Goal: Information Seeking & Learning: Understand process/instructions

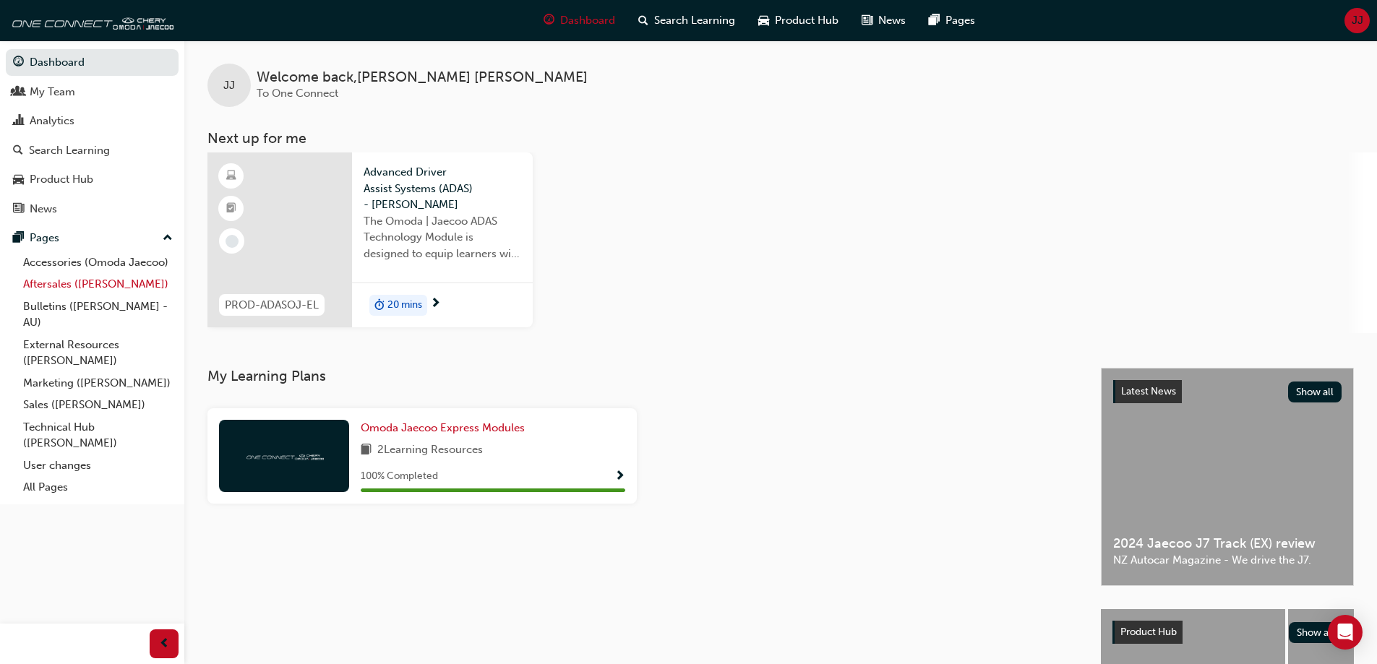
click at [80, 286] on link "Aftersales ([PERSON_NAME])" at bounding box center [97, 284] width 161 height 22
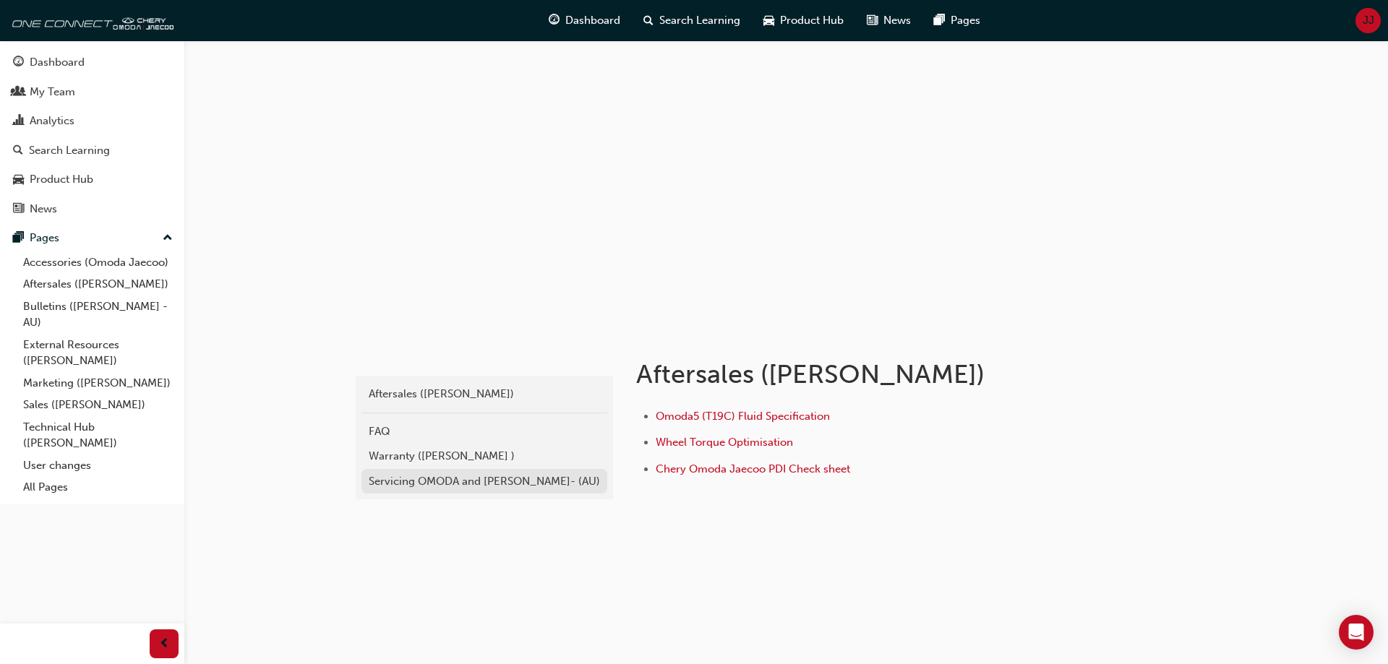
click at [505, 481] on div "Servicing OMODA and [PERSON_NAME]- (AU)" at bounding box center [484, 482] width 231 height 17
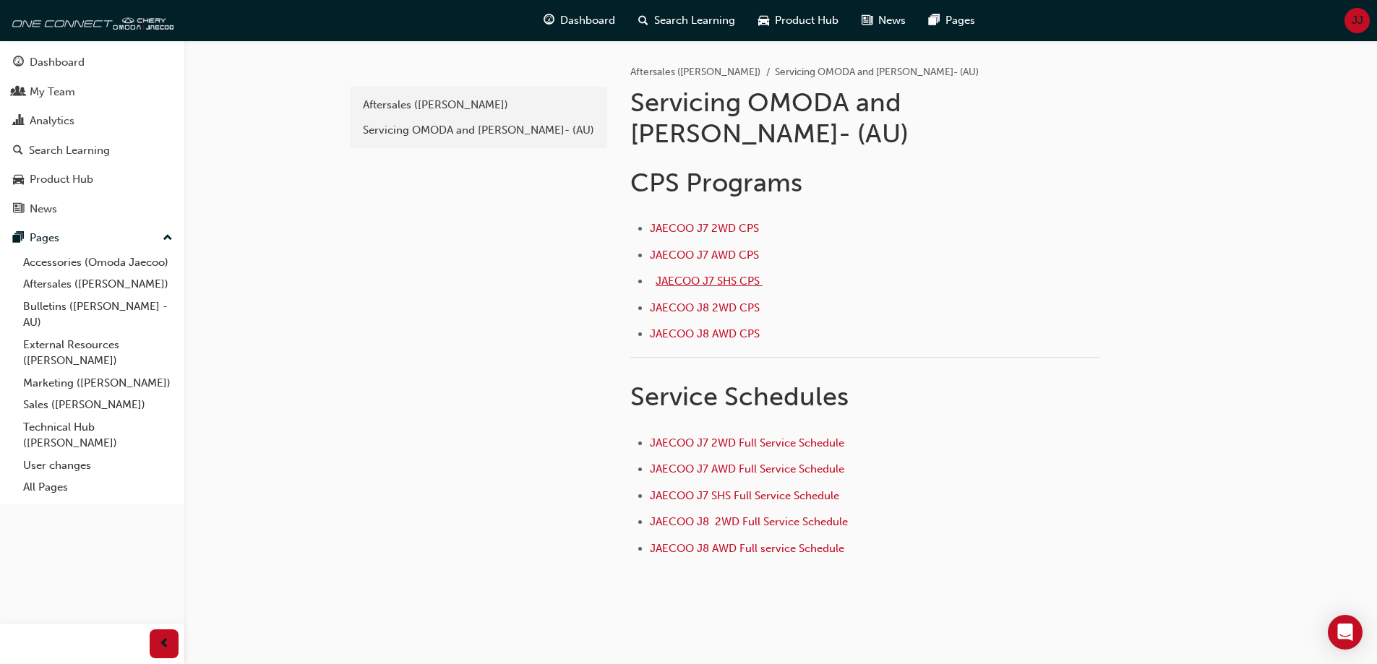
click at [698, 275] on span "JAECOO J7 SHS CPS ﻿" at bounding box center [709, 281] width 107 height 13
click at [726, 489] on span "JAECOO J7 SHS Full Service Schedule ﻿" at bounding box center [746, 495] width 192 height 13
click at [706, 275] on span "JAECOO J7 SHS CPS ﻿" at bounding box center [709, 281] width 107 height 13
